Goal: Task Accomplishment & Management: Use online tool/utility

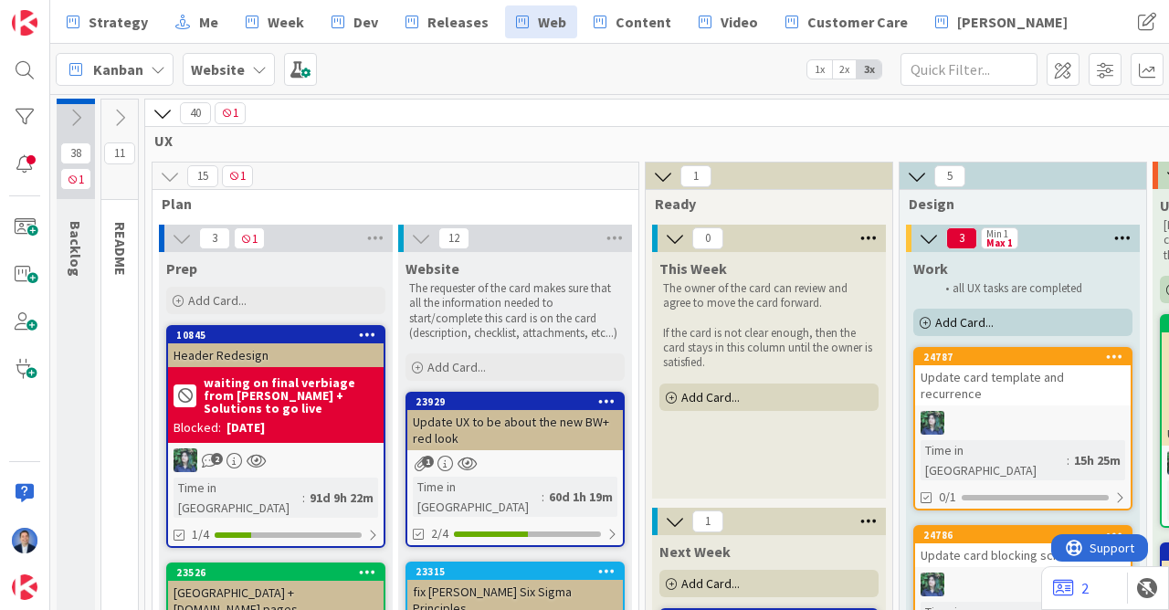
click at [74, 110] on icon at bounding box center [76, 118] width 20 height 20
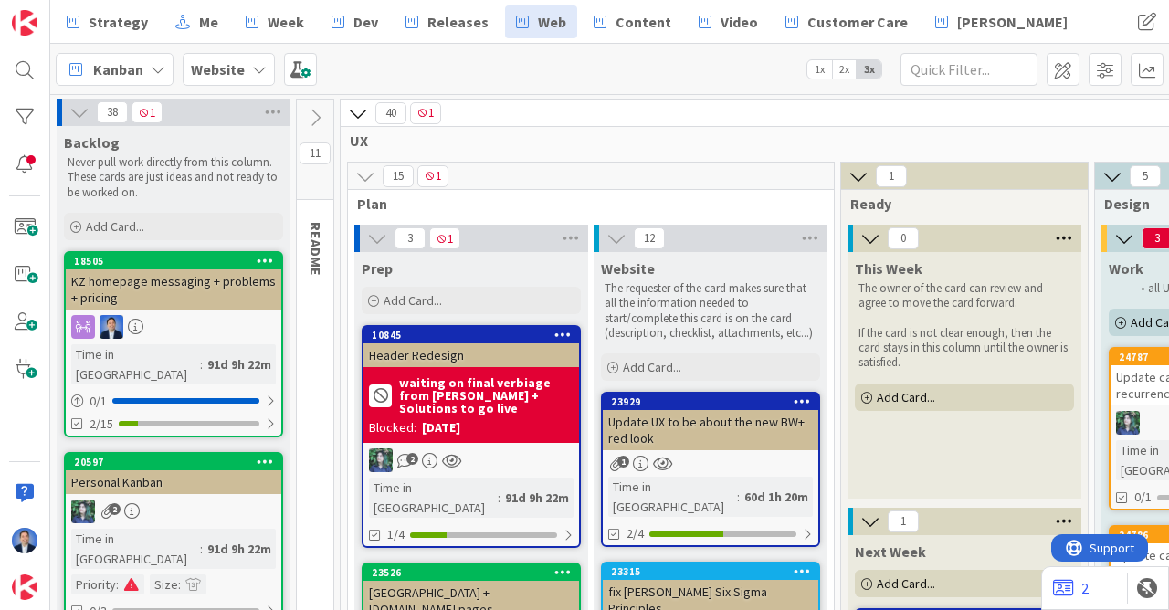
click at [353, 15] on span "Dev" at bounding box center [365, 22] width 25 height 22
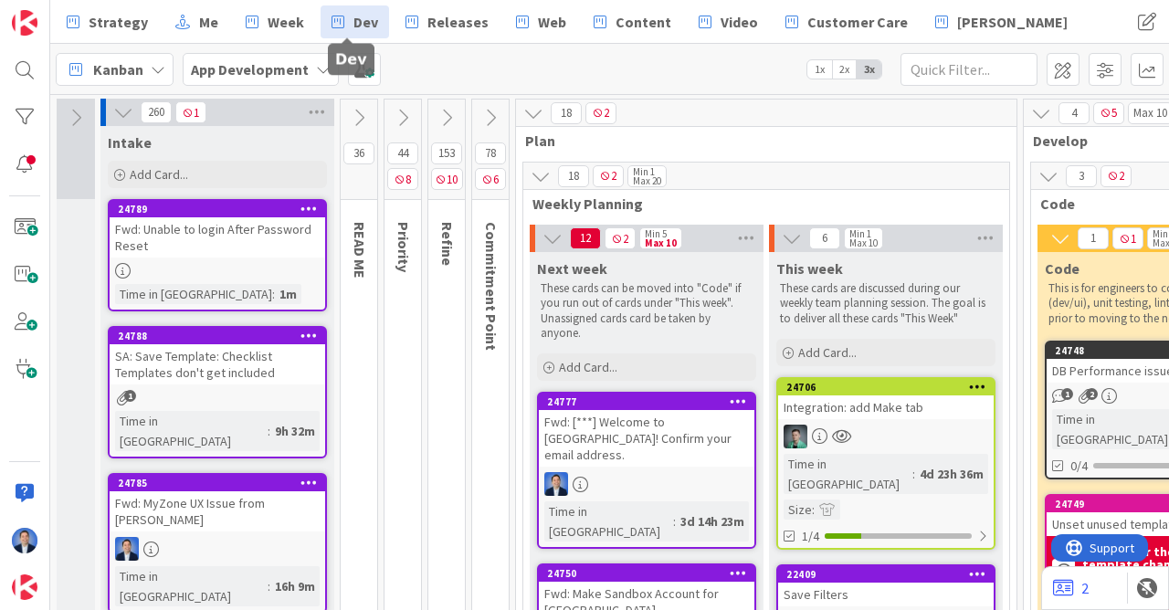
click at [232, 261] on div "24789 Fwd: Unable to login After Password Reset Time in Column : 1m" at bounding box center [217, 255] width 219 height 112
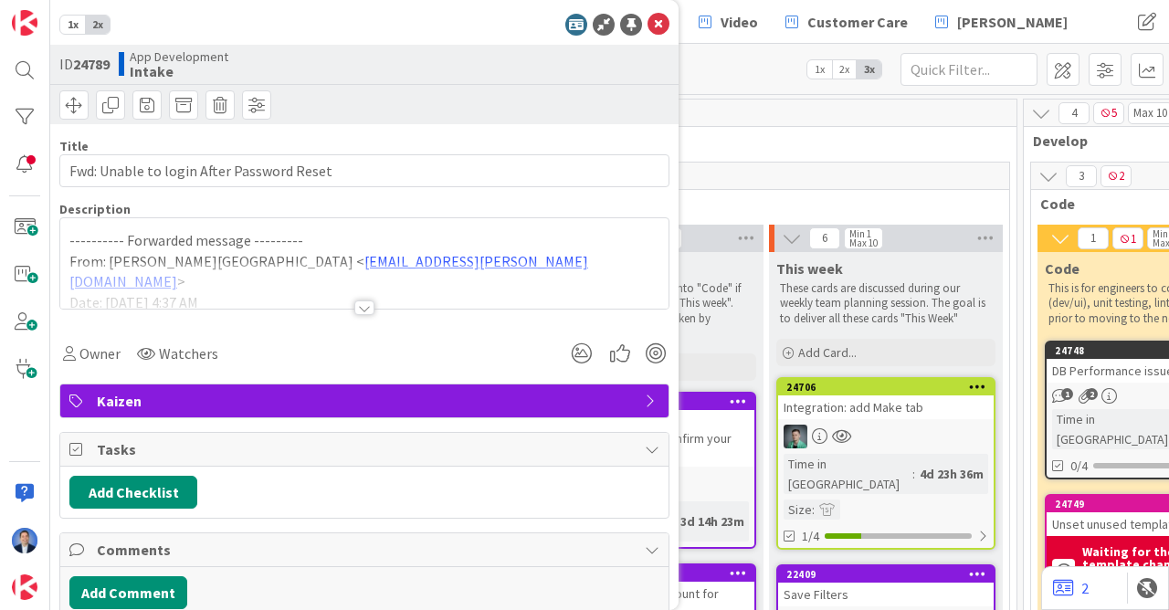
click at [515, 271] on div at bounding box center [364, 285] width 608 height 47
